Goal: Task Accomplishment & Management: Complete application form

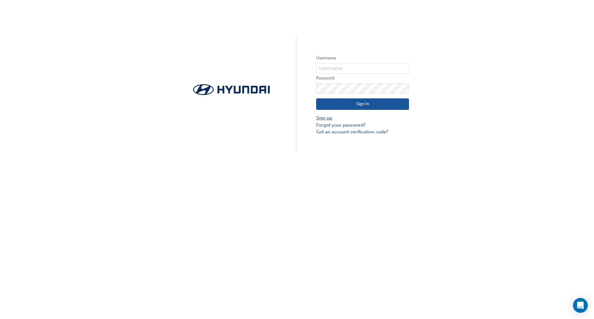
click at [327, 117] on link "Sign up" at bounding box center [362, 117] width 93 height 7
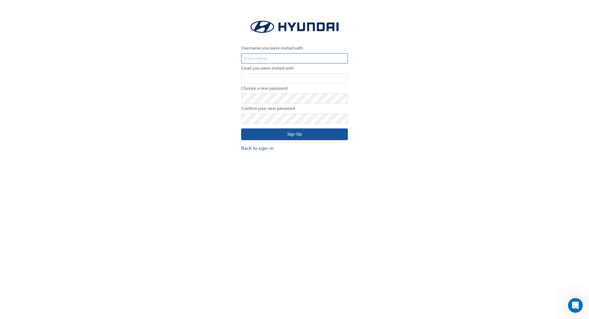
click at [257, 61] on input "text" at bounding box center [294, 58] width 107 height 11
paste input "36005"
type input "36005"
paste input "[PERSON_NAME][EMAIL_ADDRESS][DOMAIN_NAME]"
type input "[PERSON_NAME][EMAIL_ADDRESS][DOMAIN_NAME]"
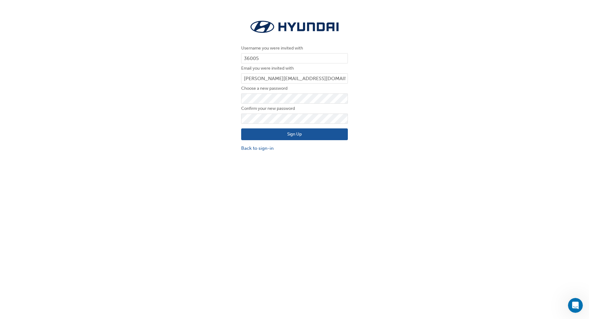
click at [207, 145] on div "Username you were invited with 36005 Email you were invited with [PERSON_NAME][…" at bounding box center [294, 85] width 589 height 142
click at [293, 132] on button "Sign Up" at bounding box center [294, 134] width 107 height 12
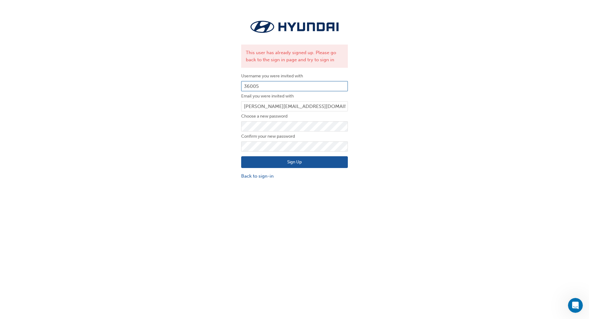
click at [259, 86] on input "36005" at bounding box center [294, 86] width 107 height 11
click at [255, 86] on input "36005" at bounding box center [294, 86] width 107 height 11
click at [256, 177] on link "Back to sign-in" at bounding box center [294, 176] width 107 height 7
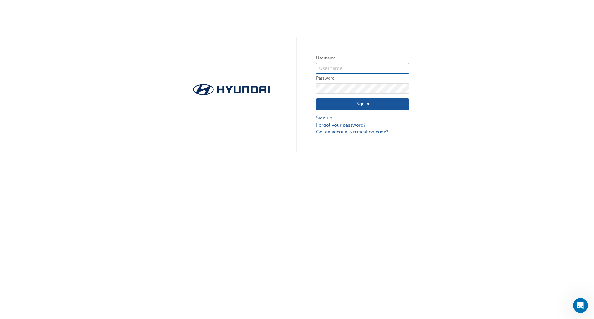
click at [327, 66] on input "text" at bounding box center [362, 68] width 93 height 11
paste input "36005"
type input "36005"
